Goal: Navigation & Orientation: Find specific page/section

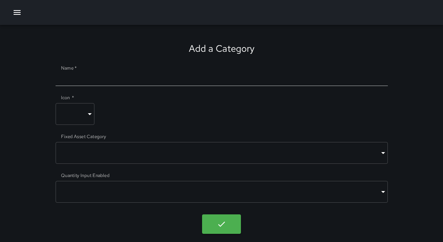
click at [18, 13] on icon "button" at bounding box center [16, 12] width 9 height 9
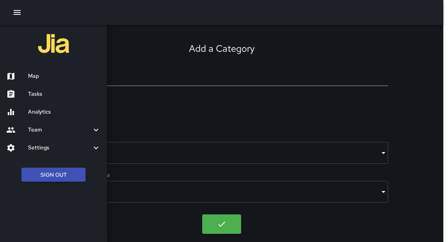
click at [34, 77] on h6 "Map" at bounding box center [64, 76] width 73 height 9
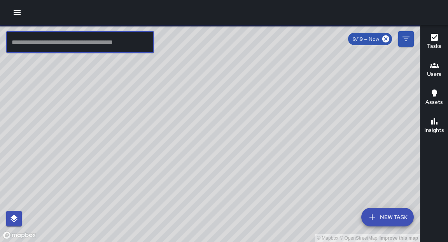
click at [105, 46] on input "text" at bounding box center [80, 42] width 148 height 22
type input "*"
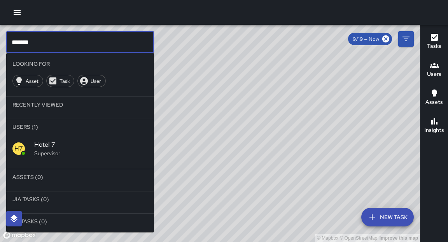
type input "*******"
click at [47, 147] on span "Hotel 7" at bounding box center [91, 144] width 114 height 9
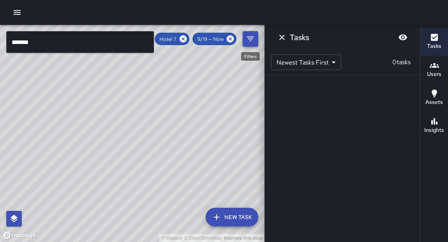
click at [251, 37] on icon "Filters" at bounding box center [250, 38] width 9 height 9
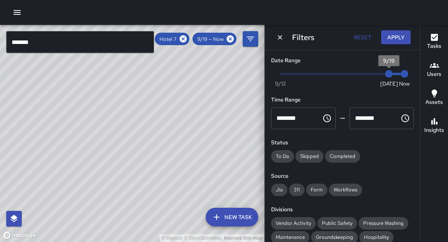
type input "*"
click at [385, 73] on span "9/19" at bounding box center [389, 74] width 8 height 8
click at [184, 39] on icon at bounding box center [183, 39] width 9 height 9
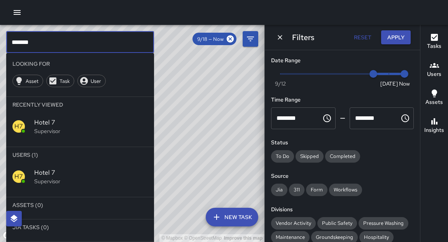
click at [50, 48] on input "*******" at bounding box center [80, 42] width 148 height 22
click at [51, 178] on p "Supervisor" at bounding box center [91, 181] width 114 height 8
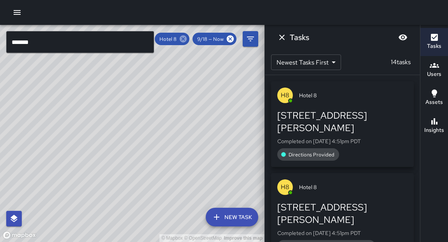
click at [184, 39] on icon at bounding box center [183, 39] width 9 height 9
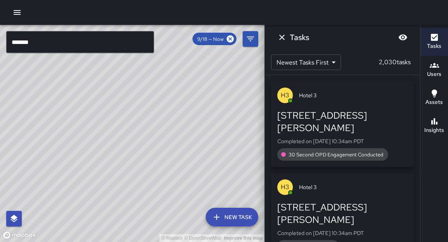
click at [75, 43] on input "*******" at bounding box center [80, 42] width 148 height 22
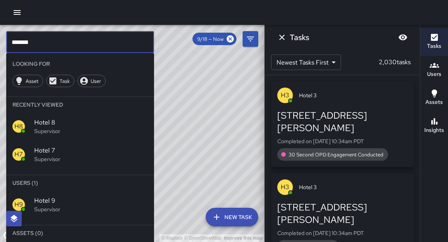
click at [52, 200] on span "Hotel 9" at bounding box center [91, 200] width 114 height 9
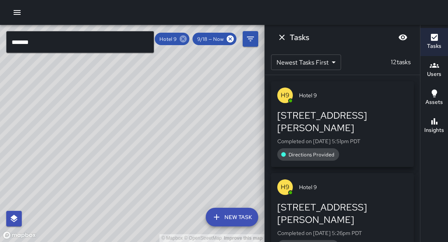
click at [186, 40] on icon at bounding box center [183, 38] width 7 height 7
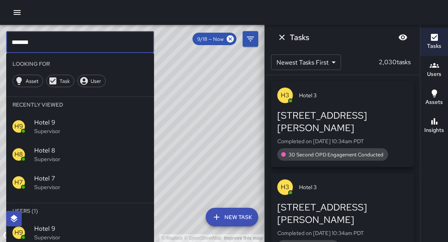
click at [102, 37] on input "*******" at bounding box center [80, 42] width 148 height 22
click at [102, 42] on input "*******" at bounding box center [80, 42] width 148 height 22
type input "********"
click at [52, 228] on span "Hotel 10" at bounding box center [91, 228] width 114 height 9
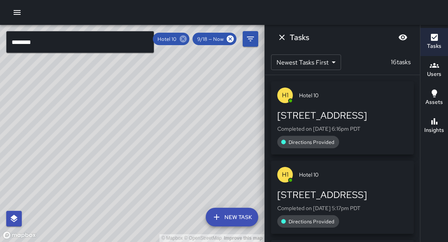
click at [183, 39] on icon at bounding box center [183, 39] width 9 height 9
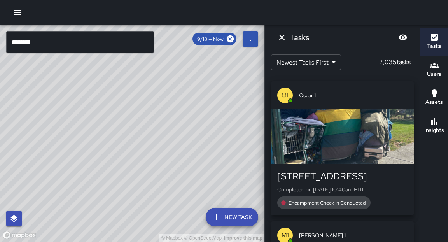
drag, startPoint x: 226, startPoint y: 142, endPoint x: 212, endPoint y: 157, distance: 20.6
click at [214, 155] on div "© Mapbox © OpenStreetMap Improve this map" at bounding box center [132, 133] width 265 height 217
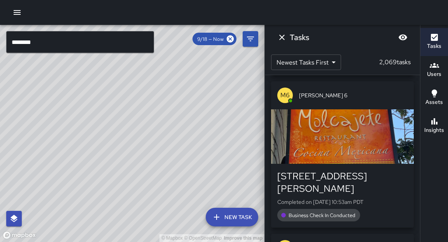
scroll to position [305, 0]
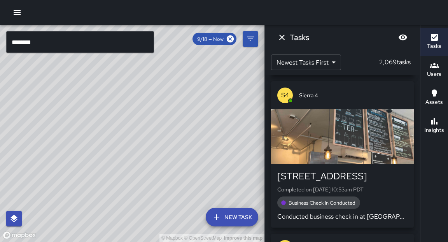
click at [411, 242] on div "S1 Sierra 12 [STREET_ADDRESS] Completed on [DATE] 10:54am PDT Business Check In…" at bounding box center [342, 158] width 155 height 167
drag, startPoint x: 411, startPoint y: 242, endPoint x: 388, endPoint y: 1, distance: 242.3
click at [388, 1] on div "© Mapbox © OpenStreetMap Improve this map ******** ​ New Task 9/18 — Now Map La…" at bounding box center [224, 121] width 448 height 242
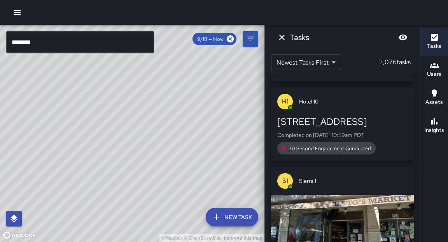
scroll to position [534, 0]
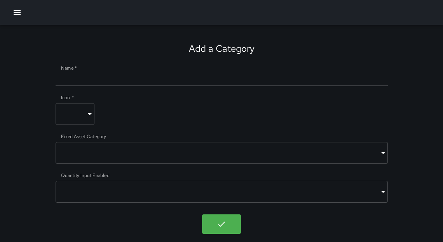
click at [16, 11] on icon "button" at bounding box center [16, 12] width 9 height 9
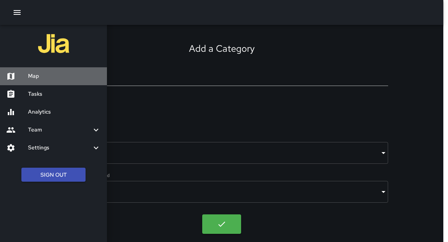
click at [40, 78] on h6 "Map" at bounding box center [64, 76] width 73 height 9
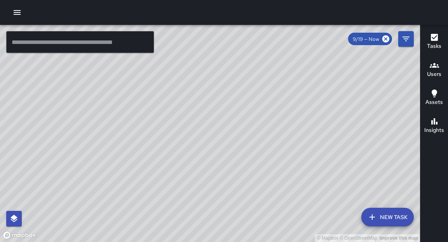
click at [81, 48] on input "text" at bounding box center [80, 42] width 148 height 22
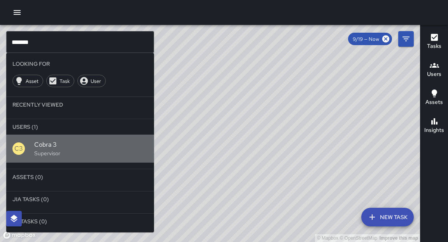
click at [45, 154] on p "Supervisor" at bounding box center [91, 153] width 114 height 8
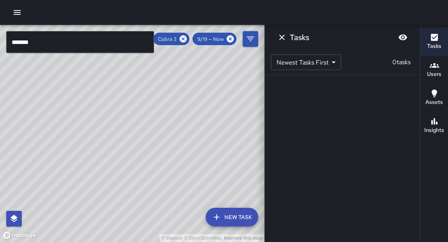
drag, startPoint x: 138, startPoint y: 151, endPoint x: 190, endPoint y: 90, distance: 80.3
click at [191, 90] on div "© Mapbox © OpenStreetMap Improve this map" at bounding box center [132, 133] width 265 height 217
drag, startPoint x: 195, startPoint y: 102, endPoint x: 163, endPoint y: 162, distance: 67.2
click at [163, 162] on div "© Mapbox © OpenStreetMap Improve this map" at bounding box center [132, 133] width 265 height 217
click at [183, 40] on icon at bounding box center [183, 38] width 7 height 7
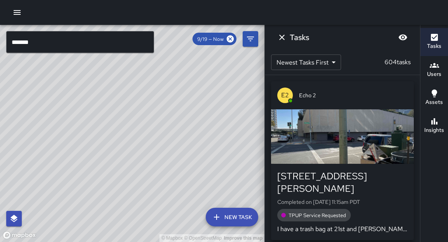
click at [312, 149] on div "button" at bounding box center [342, 136] width 143 height 54
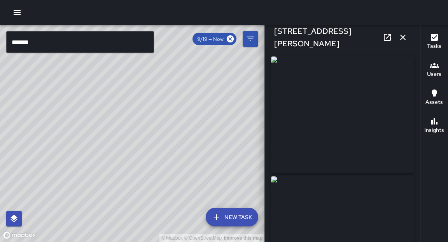
click at [405, 32] on button "button" at bounding box center [403, 38] width 16 height 16
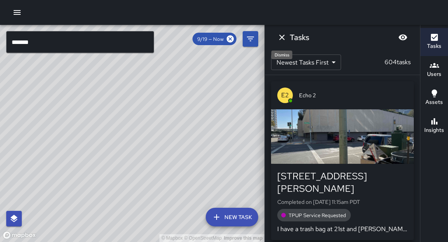
click at [283, 38] on icon "Dismiss" at bounding box center [281, 37] width 5 height 5
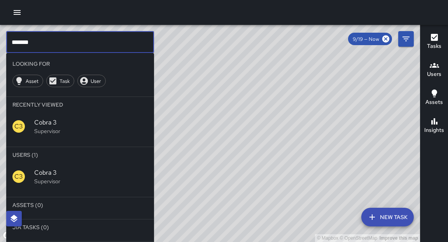
click at [33, 47] on input "*******" at bounding box center [80, 42] width 148 height 22
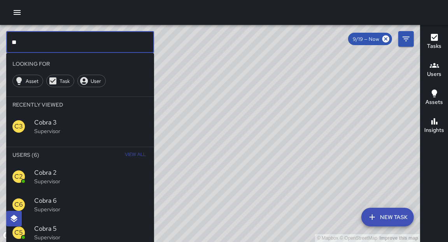
type input "*"
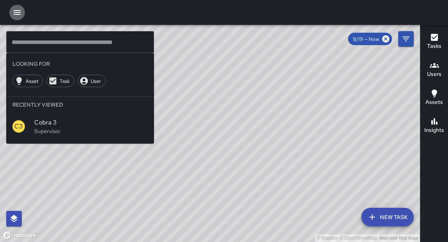
click at [16, 16] on icon "button" at bounding box center [16, 12] width 9 height 9
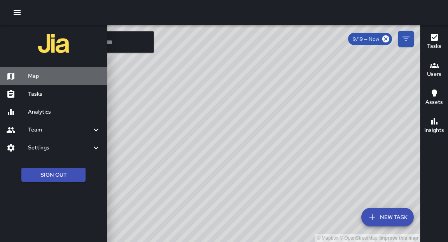
click at [42, 74] on h6 "Map" at bounding box center [64, 76] width 73 height 9
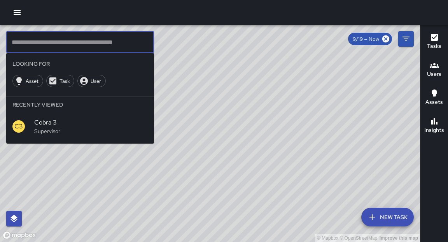
click at [80, 37] on input "text" at bounding box center [80, 42] width 148 height 22
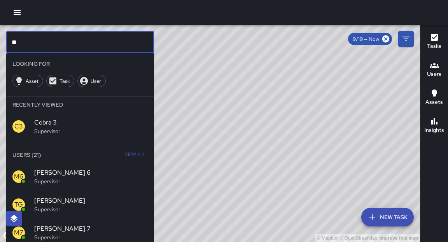
type input "*"
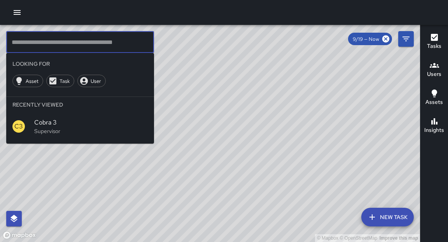
click at [438, 77] on h6 "Users" at bounding box center [434, 74] width 14 height 9
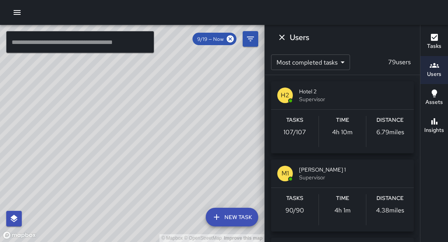
click at [303, 128] on p "107 / 107" at bounding box center [295, 132] width 23 height 9
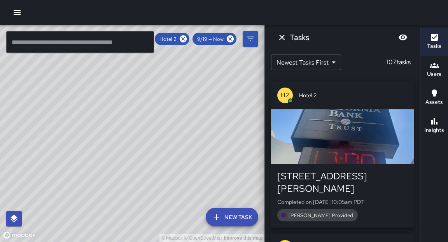
drag, startPoint x: 163, startPoint y: 163, endPoint x: 184, endPoint y: 102, distance: 64.6
click at [184, 102] on div "© Mapbox © OpenStreetMap Improve this map" at bounding box center [132, 133] width 265 height 217
click at [329, 141] on div "button" at bounding box center [342, 136] width 143 height 54
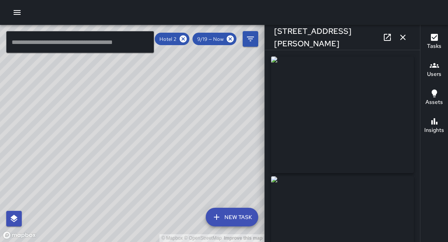
click at [401, 37] on icon "button" at bounding box center [402, 37] width 9 height 9
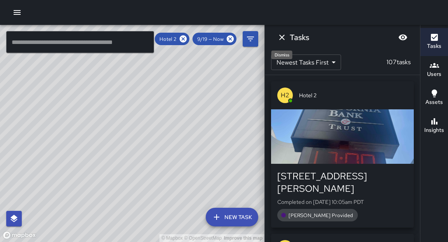
click at [284, 38] on icon "Dismiss" at bounding box center [281, 37] width 9 height 9
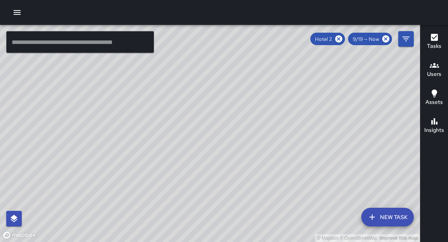
drag, startPoint x: 376, startPoint y: 139, endPoint x: 248, endPoint y: 91, distance: 137.0
click at [248, 91] on div "© Mapbox © OpenStreetMap Improve this map" at bounding box center [210, 133] width 420 height 217
click at [433, 71] on h6 "Users" at bounding box center [434, 74] width 14 height 9
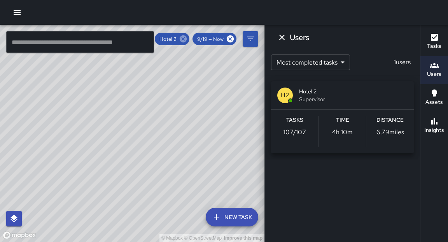
click at [185, 38] on icon at bounding box center [183, 38] width 7 height 7
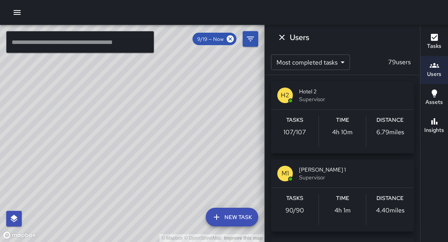
click at [286, 212] on p "90 / 90" at bounding box center [295, 210] width 19 height 9
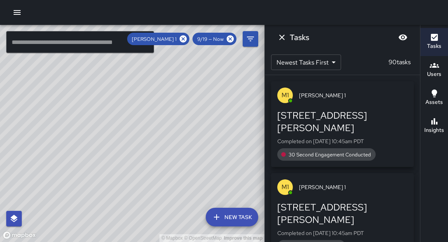
drag, startPoint x: 158, startPoint y: 111, endPoint x: 165, endPoint y: 216, distance: 104.5
click at [163, 226] on div "© Mapbox © OpenStreetMap Improve this map" at bounding box center [132, 133] width 265 height 217
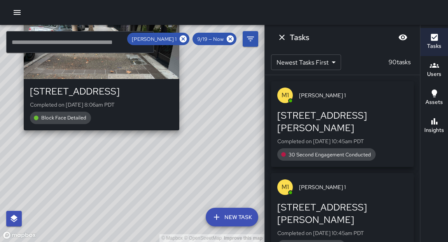
click at [98, 135] on div "© Mapbox © OpenStreetMap Improve this map M1 Mike 1 2100 Broadway Completed on …" at bounding box center [132, 133] width 265 height 217
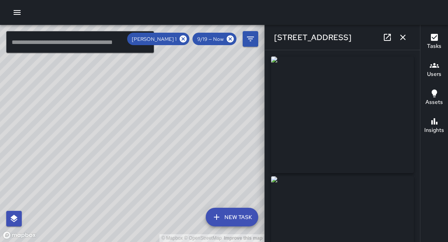
click at [128, 146] on div "© Mapbox © OpenStreetMap Improve this map M1 Mike 1 2100 Broadway Completed on …" at bounding box center [132, 133] width 265 height 217
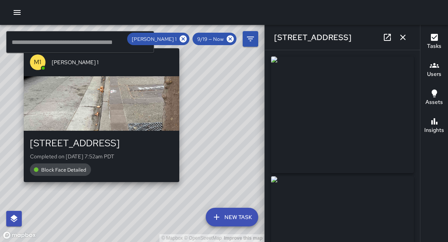
click at [100, 187] on div "© Mapbox © OpenStreetMap Improve this map M1 Mike 1 2029 Broadway Completed on …" at bounding box center [132, 133] width 265 height 217
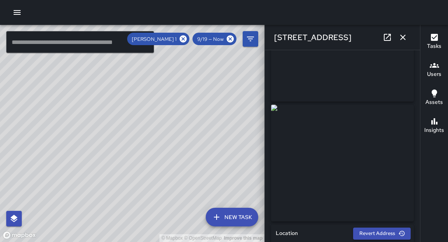
scroll to position [74, 0]
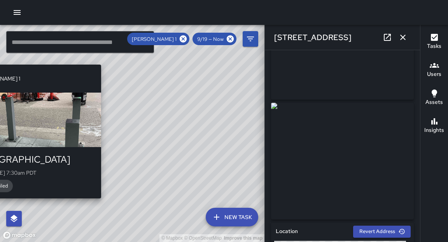
click at [108, 202] on div "© Mapbox © OpenStreetMap Improve this map M1 Mike 1 2001 Broadway Completed on …" at bounding box center [132, 133] width 265 height 217
type input "**********"
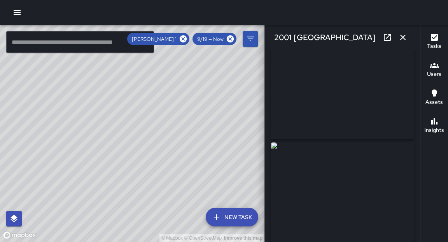
scroll to position [33, 0]
click at [136, 153] on div "© Mapbox © OpenStreetMap Improve this map M1 Mike 1 Supervisor Tasks 90 / 90 Ti…" at bounding box center [132, 133] width 265 height 217
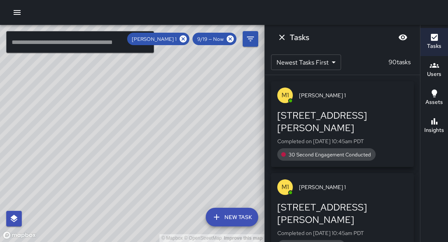
click at [138, 156] on div "© Mapbox © OpenStreetMap Improve this map" at bounding box center [132, 133] width 265 height 217
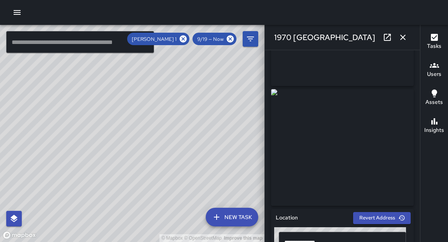
scroll to position [113, 0]
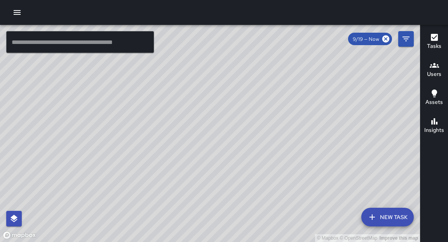
drag, startPoint x: 186, startPoint y: 134, endPoint x: 327, endPoint y: 133, distance: 141.6
click at [327, 133] on div "© Mapbox © OpenStreetMap Improve this map" at bounding box center [210, 133] width 420 height 217
drag, startPoint x: 228, startPoint y: 173, endPoint x: 259, endPoint y: 149, distance: 39.9
click at [259, 149] on div "© Mapbox © OpenStreetMap Improve this map" at bounding box center [210, 133] width 420 height 217
drag, startPoint x: 215, startPoint y: 161, endPoint x: 216, endPoint y: 154, distance: 6.7
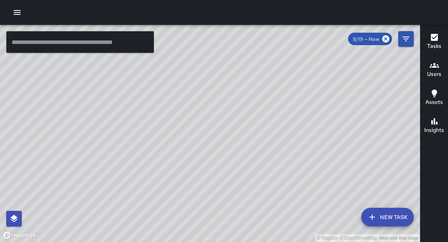
click at [216, 154] on div "© Mapbox © OpenStreetMap Improve this map" at bounding box center [210, 133] width 420 height 217
drag, startPoint x: 235, startPoint y: 170, endPoint x: 281, endPoint y: 160, distance: 46.6
drag, startPoint x: 209, startPoint y: 204, endPoint x: 227, endPoint y: 210, distance: 19.1
click at [228, 212] on div "© Mapbox © OpenStreetMap Improve this map" at bounding box center [210, 133] width 420 height 217
